Goal: Transaction & Acquisition: Purchase product/service

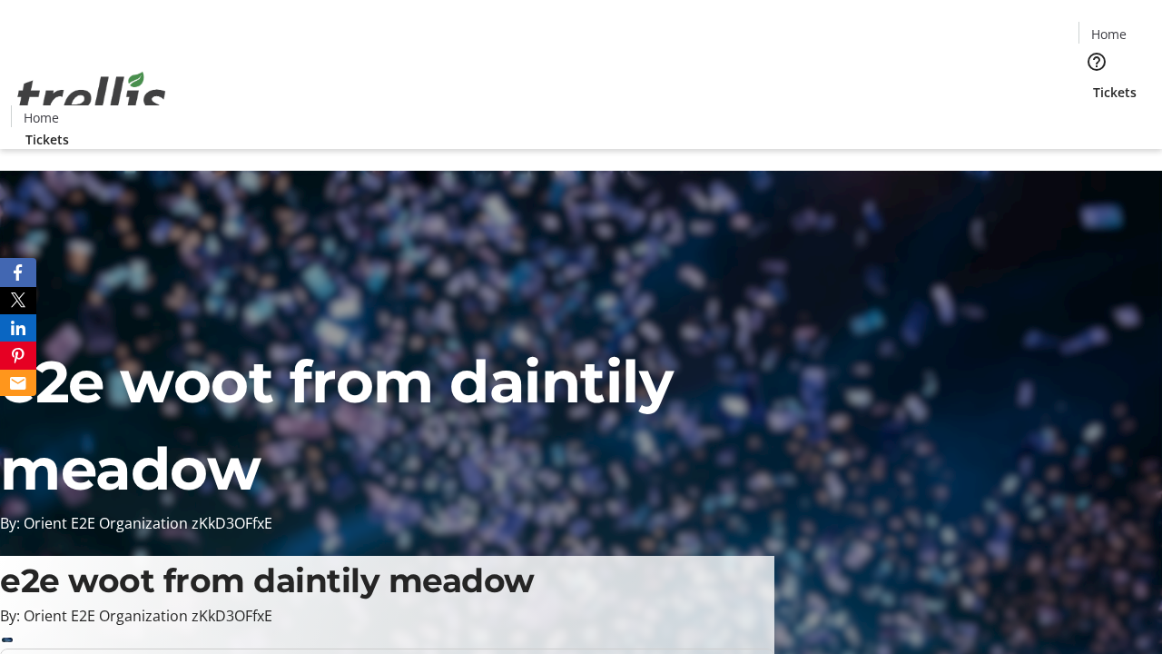
click at [1093, 83] on span "Tickets" at bounding box center [1115, 92] width 44 height 19
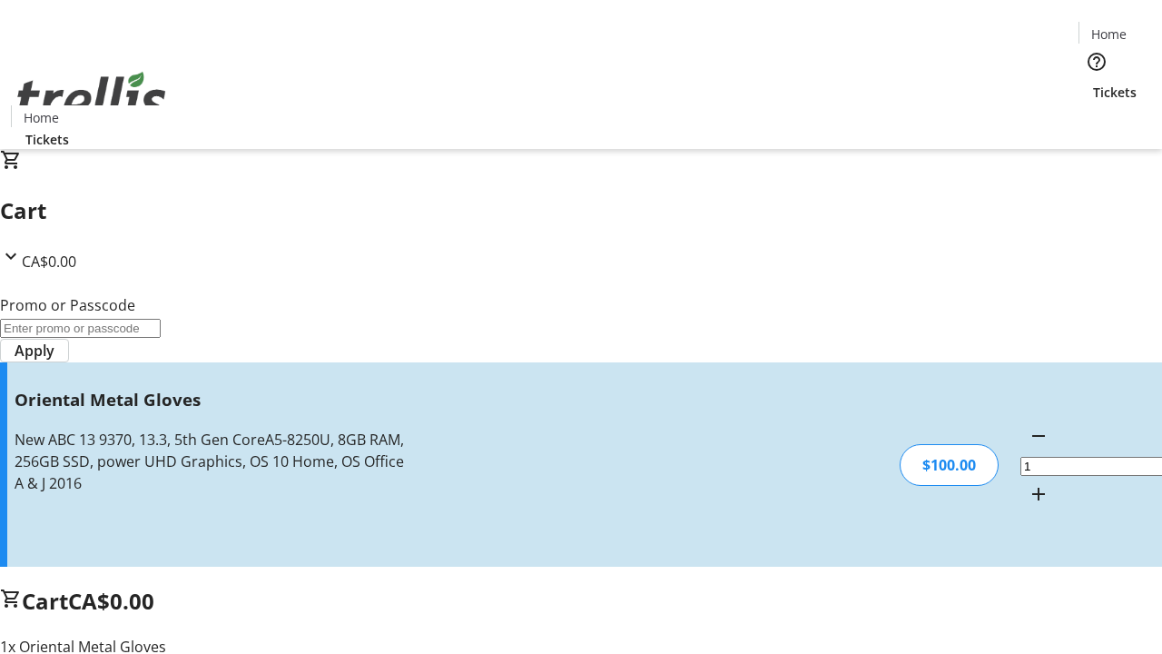
type input "FREE"
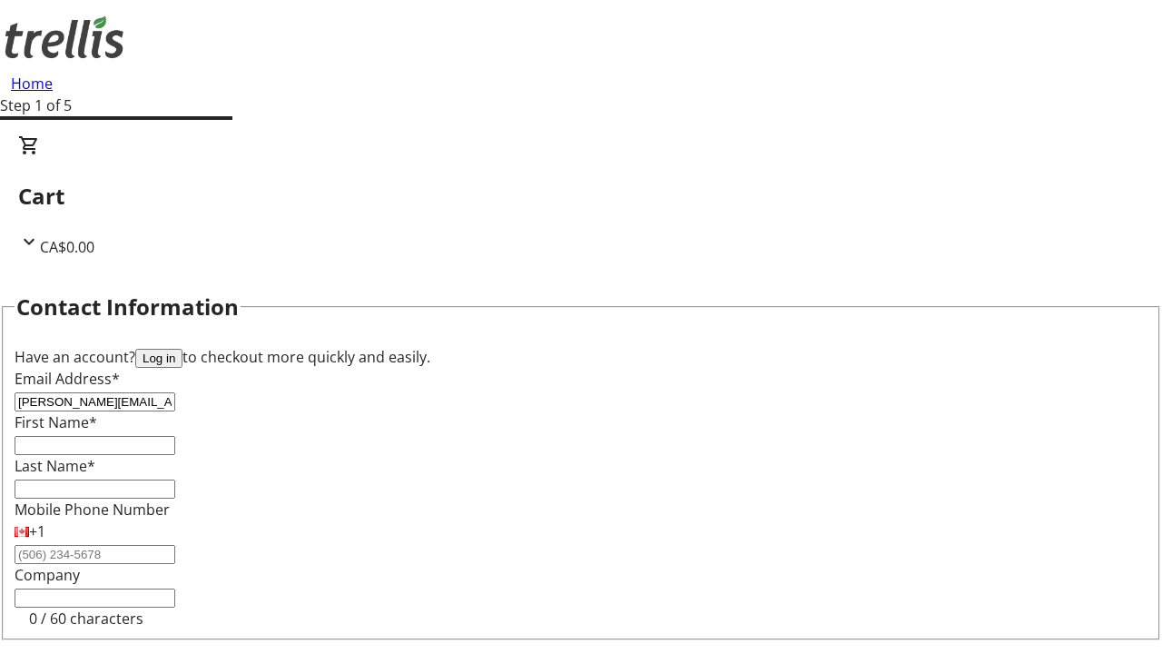
type input "[PERSON_NAME][EMAIL_ADDRESS][DOMAIN_NAME]"
type input "[PERSON_NAME]"
